Goal: Information Seeking & Learning: Learn about a topic

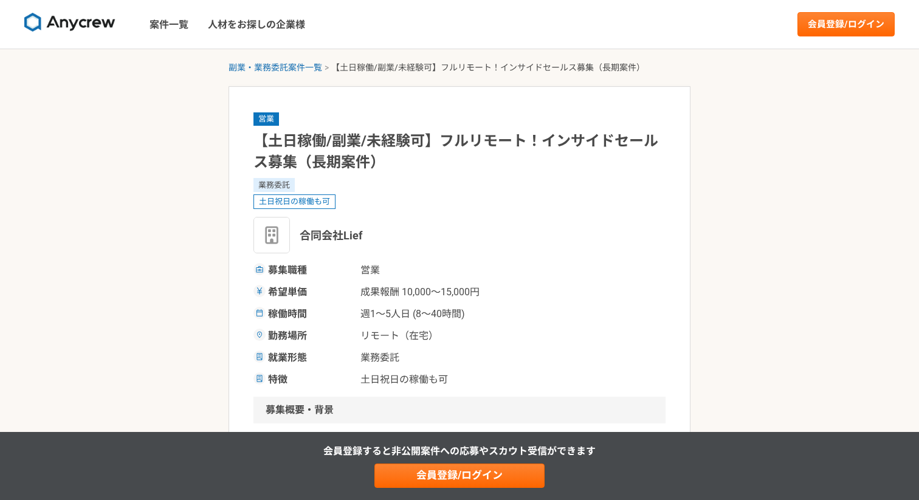
click at [77, 22] on img at bounding box center [69, 22] width 91 height 19
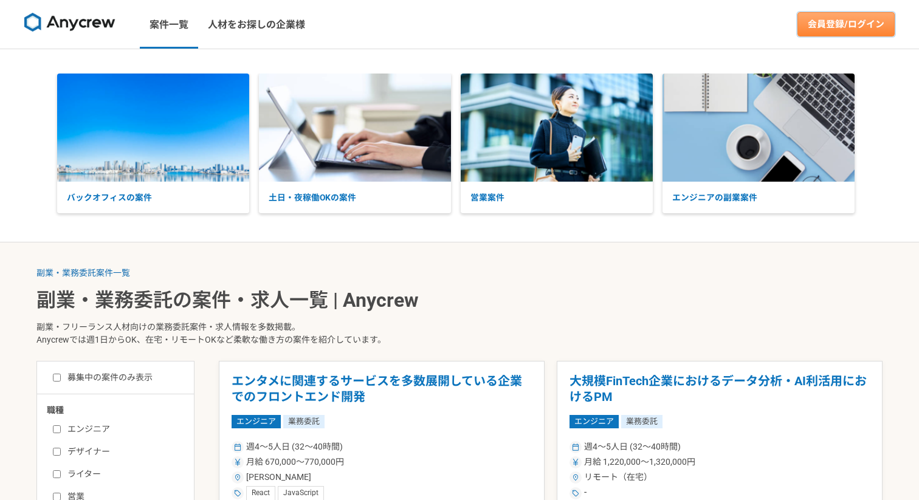
click at [823, 30] on link "会員登録/ログイン" at bounding box center [845, 24] width 97 height 24
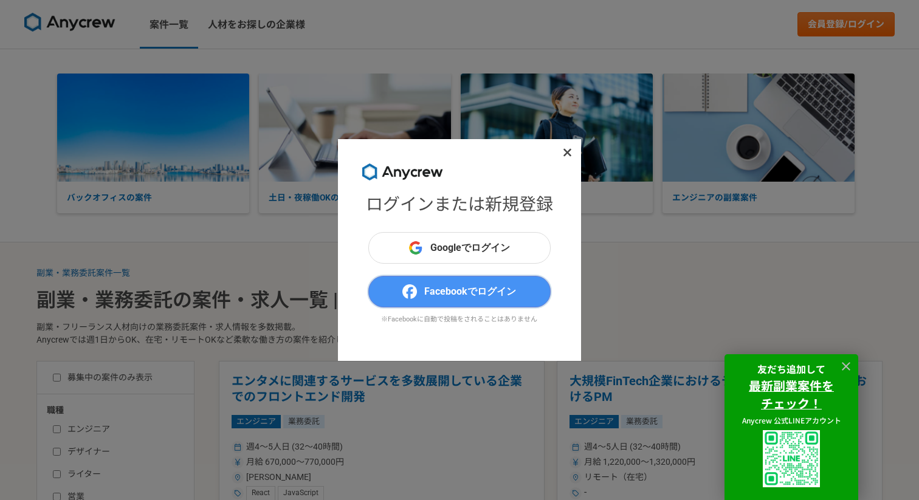
click at [480, 278] on button "Facebookでログイン" at bounding box center [459, 292] width 182 height 32
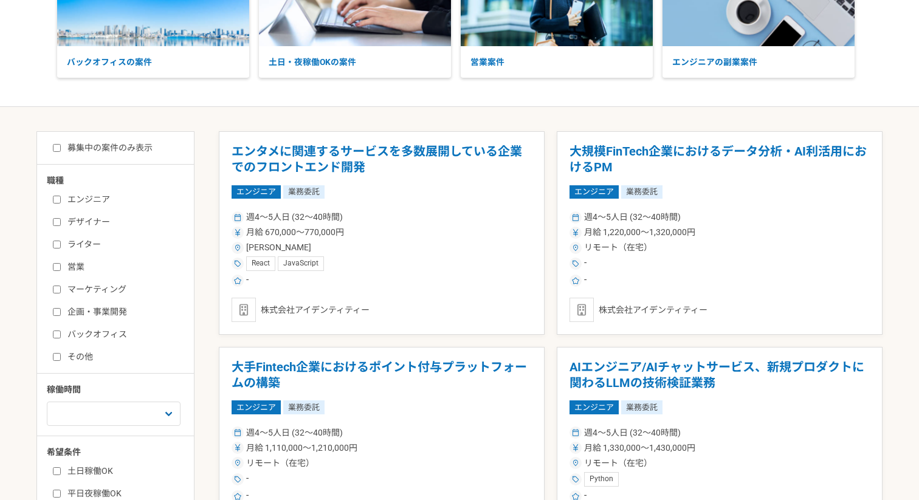
scroll to position [292, 0]
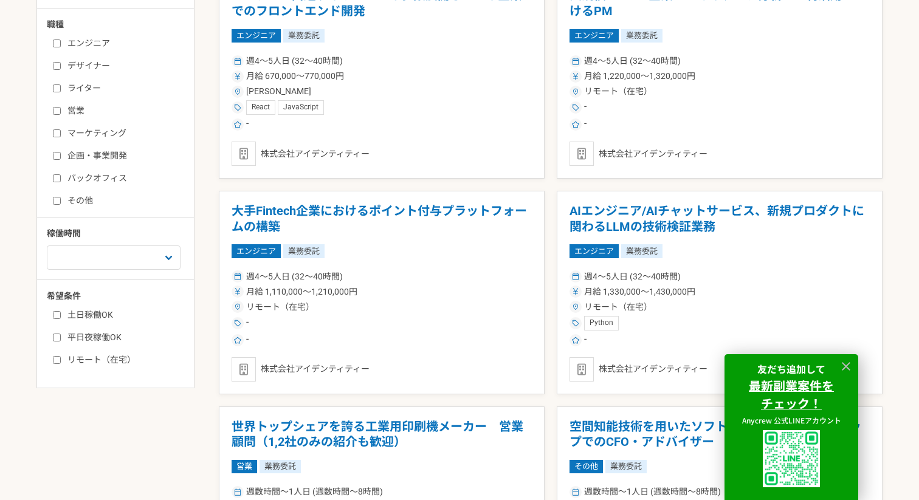
click at [52, 129] on div "エンジニア デザイナー ライター 営業 マーケティング 企画・事業開発 バックオフィス その他" at bounding box center [120, 120] width 146 height 174
click at [56, 134] on input "マーケティング" at bounding box center [57, 133] width 8 height 8
checkbox input "true"
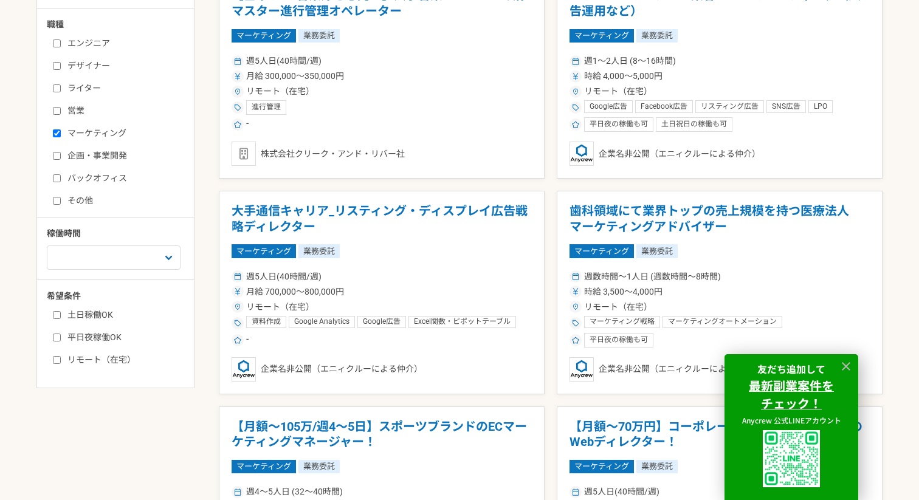
click at [56, 153] on input "企画・事業開発" at bounding box center [57, 156] width 8 height 8
checkbox input "true"
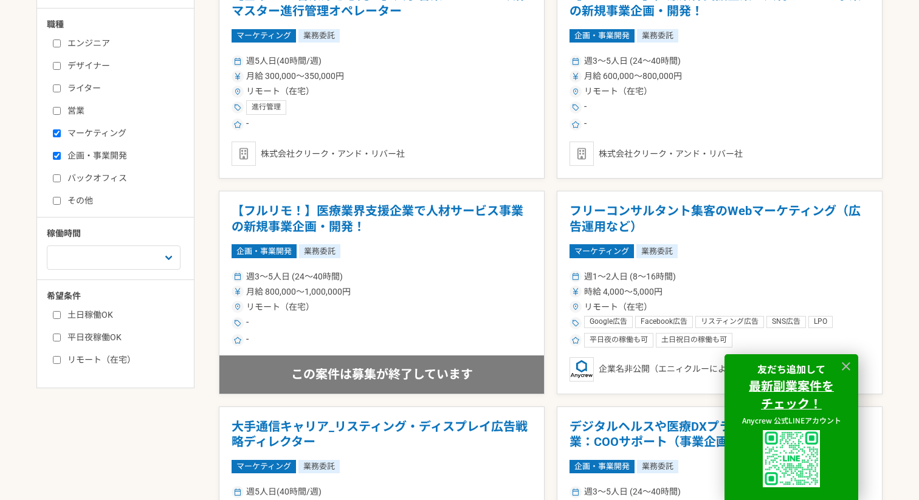
click at [98, 359] on label "リモート（在宅）" at bounding box center [123, 360] width 140 height 13
click at [61, 359] on input "リモート（在宅）" at bounding box center [57, 360] width 8 height 8
checkbox input "true"
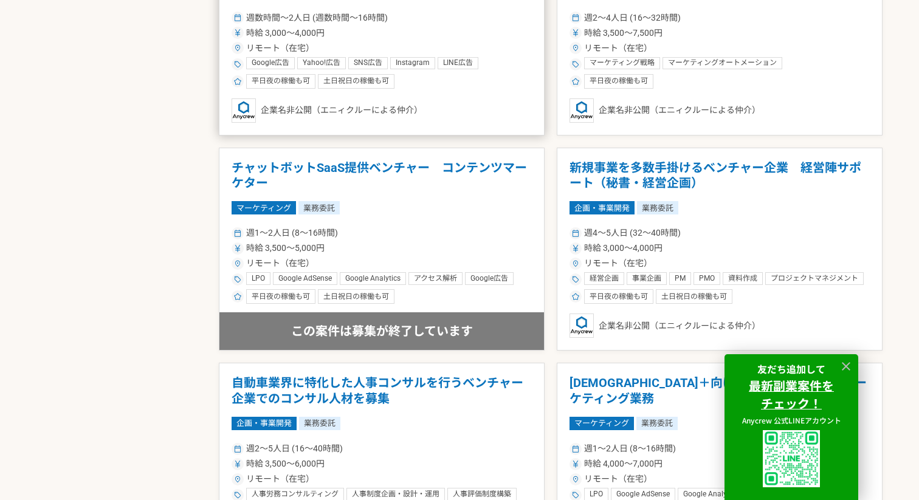
scroll to position [1012, 0]
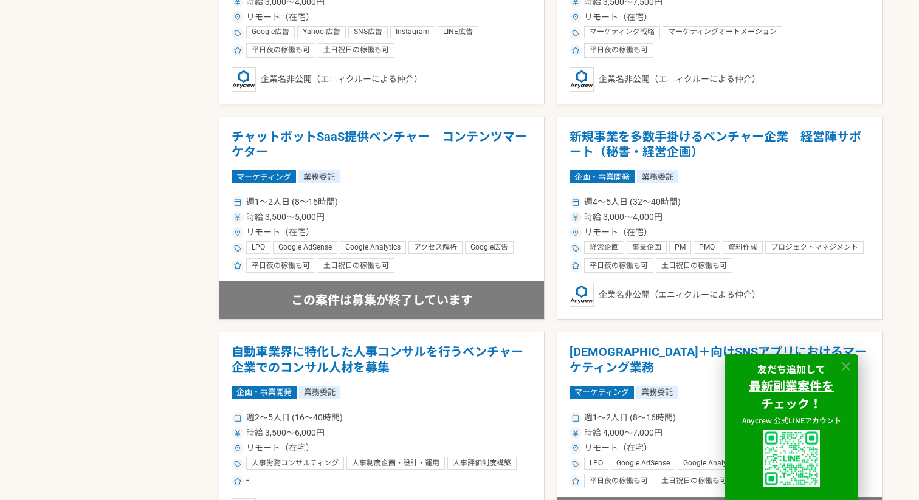
click at [846, 367] on icon at bounding box center [846, 367] width 14 height 14
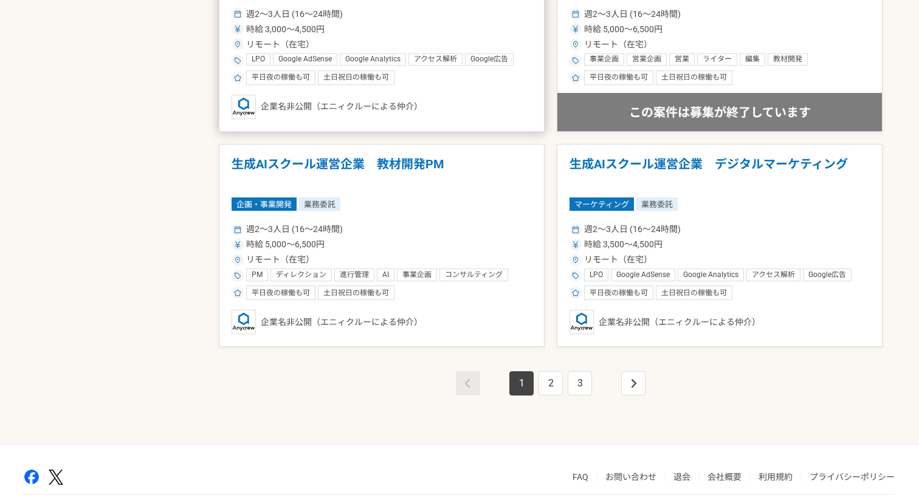
scroll to position [2112, 0]
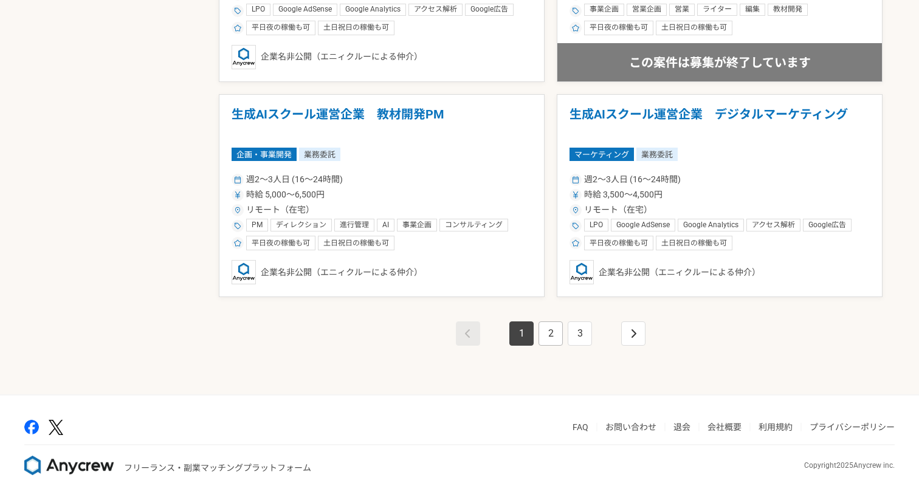
click at [554, 339] on link "2" at bounding box center [550, 333] width 24 height 24
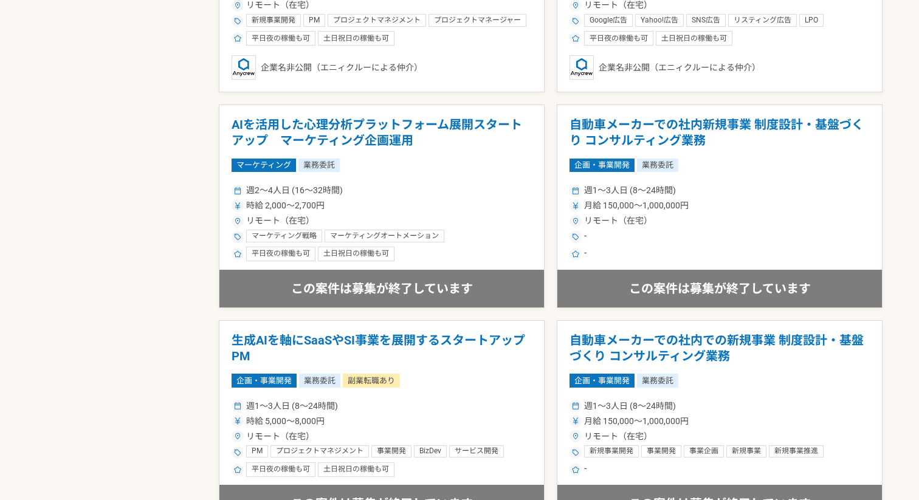
scroll to position [1277, 0]
